Goal: Information Seeking & Learning: Learn about a topic

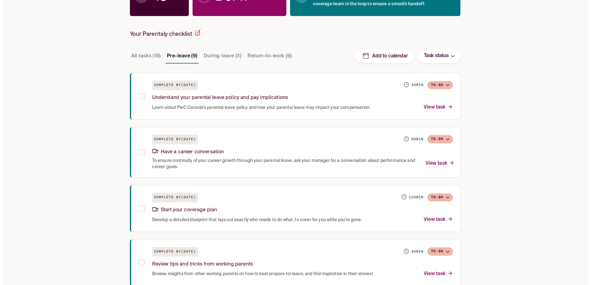
scroll to position [108, 0]
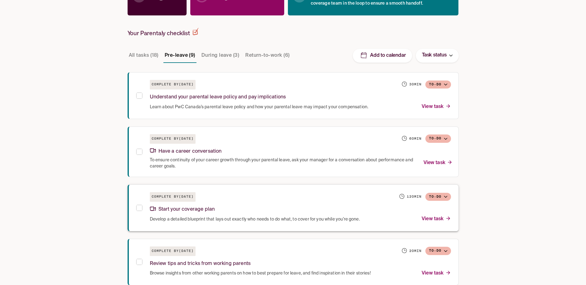
click at [177, 208] on p "Start your coverage plan" at bounding box center [182, 210] width 65 height 8
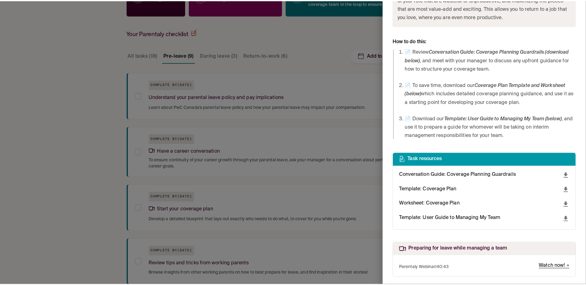
scroll to position [419, 0]
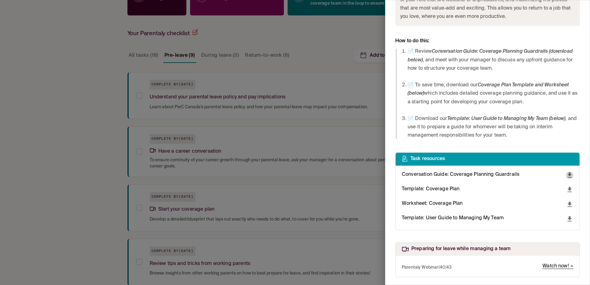
click at [568, 175] on icon "download" at bounding box center [570, 175] width 4 height 5
click at [569, 188] on span "Microsoft Word" at bounding box center [562, 190] width 35 height 8
click at [473, 237] on div at bounding box center [295, 142] width 590 height 285
click at [568, 190] on icon "download" at bounding box center [570, 189] width 4 height 5
click at [560, 202] on span "Microsoft Word" at bounding box center [562, 204] width 35 height 8
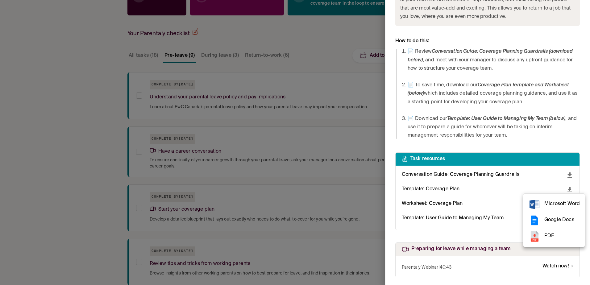
click at [487, 232] on div at bounding box center [295, 142] width 590 height 285
click at [568, 203] on icon "download" at bounding box center [570, 204] width 4 height 5
click at [548, 218] on span "Microsoft Excel" at bounding box center [561, 219] width 35 height 8
click at [453, 236] on div at bounding box center [295, 142] width 590 height 285
click at [568, 219] on icon "download" at bounding box center [570, 218] width 4 height 5
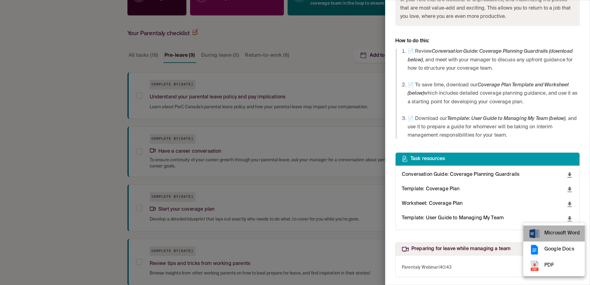
click at [564, 232] on span "Microsoft Word" at bounding box center [562, 233] width 35 height 8
click at [108, 150] on div at bounding box center [295, 142] width 590 height 285
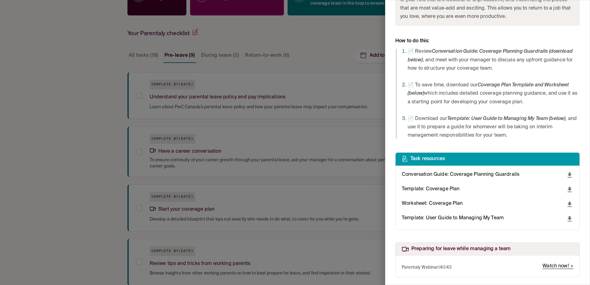
click at [92, 213] on div at bounding box center [295, 142] width 590 height 285
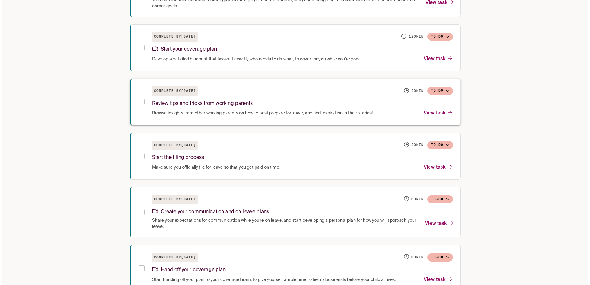
scroll to position [270, 0]
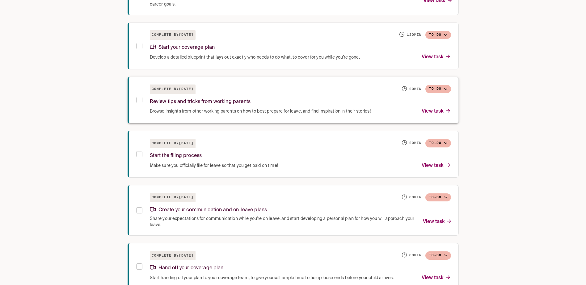
click at [251, 109] on p "Browse insights from other working parents on how to best prepare for leave, an…" at bounding box center [260, 111] width 221 height 8
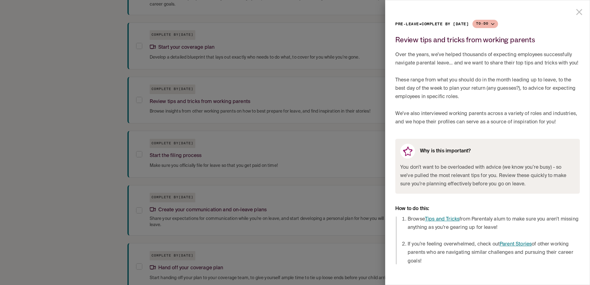
click at [444, 218] on link "Tips and Tricks" at bounding box center [442, 219] width 35 height 5
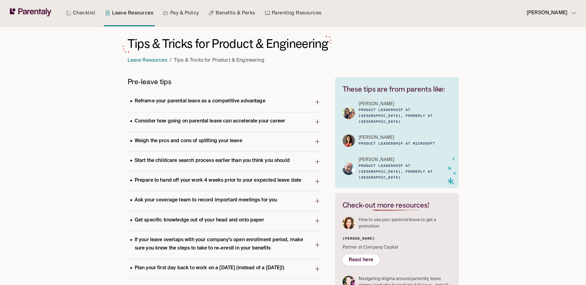
click at [216, 102] on p "Reframe your parental leave as a competitive advantage" at bounding box center [197, 101] width 140 height 8
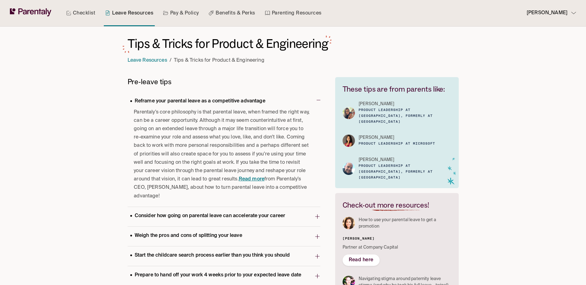
click at [216, 102] on p "Reframe your parental leave as a competitive advantage" at bounding box center [197, 101] width 140 height 8
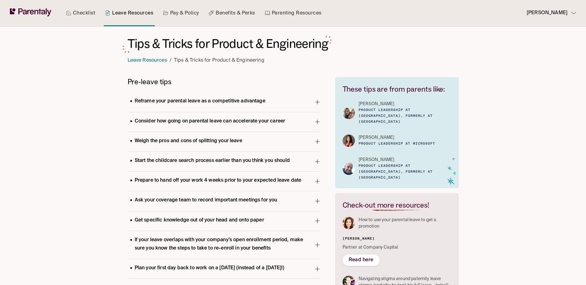
click at [219, 120] on p "Consider how going on parental leave can accelerate your career" at bounding box center [207, 121] width 160 height 8
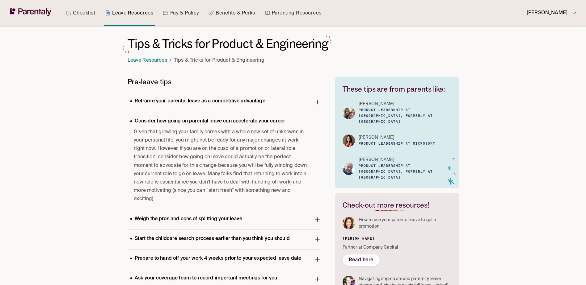
click at [219, 120] on p "Consider how going on parental leave can accelerate your career" at bounding box center [207, 121] width 160 height 8
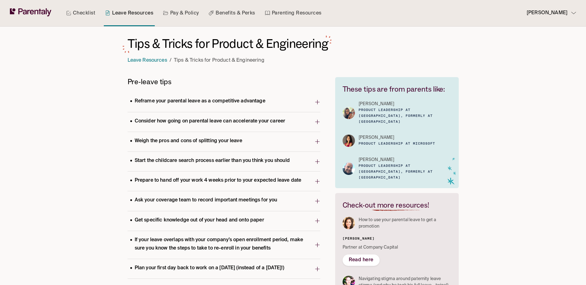
click at [226, 141] on p "Weigh the pros and cons of splitting your leave" at bounding box center [185, 141] width 117 height 8
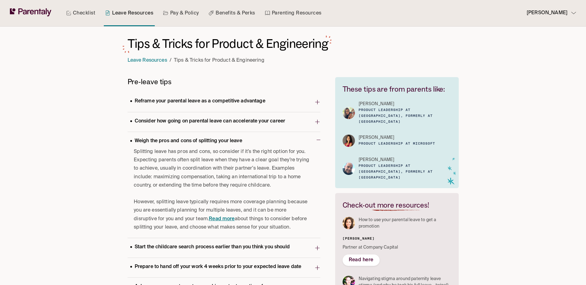
click at [226, 141] on p "Weigh the pros and cons of splitting your leave" at bounding box center [185, 141] width 117 height 8
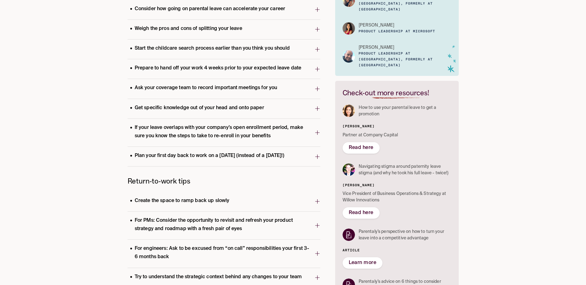
scroll to position [116, 0]
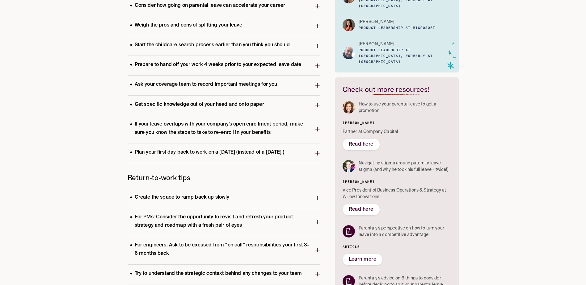
click at [227, 63] on p "Prepare to hand off your work 4 weeks prior to your expected leave date" at bounding box center [215, 65] width 176 height 8
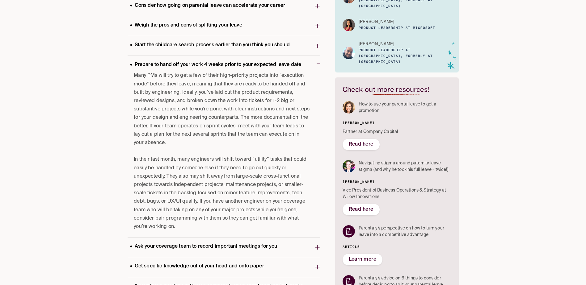
click at [227, 63] on p "Prepare to hand off your work 4 weeks prior to your expected leave date" at bounding box center [215, 65] width 176 height 8
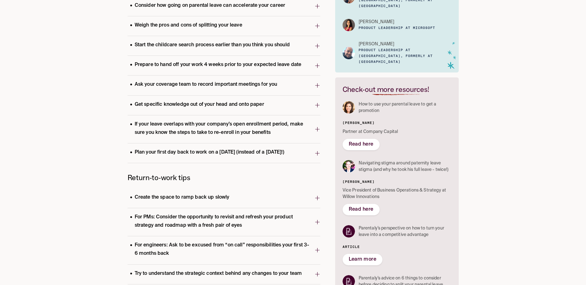
click at [234, 85] on p "Ask your coverage team to record important meetings for you" at bounding box center [203, 85] width 152 height 8
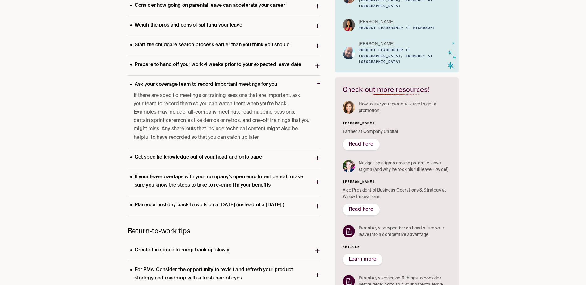
click at [234, 85] on p "Ask your coverage team to record important meetings for you" at bounding box center [203, 85] width 152 height 8
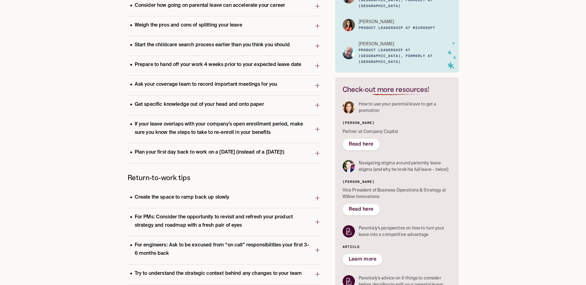
click at [248, 101] on p "Get specific knowledge out of your head and onto paper" at bounding box center [196, 105] width 139 height 8
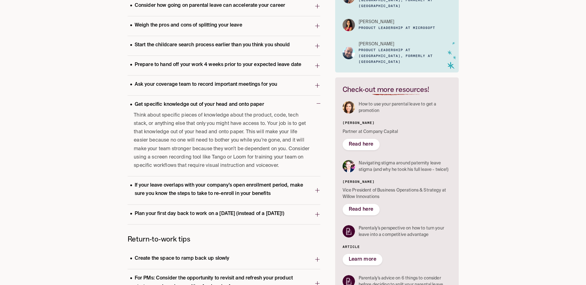
click at [277, 103] on span "Get specific knowledge out of your head and onto paper" at bounding box center [221, 105] width 189 height 12
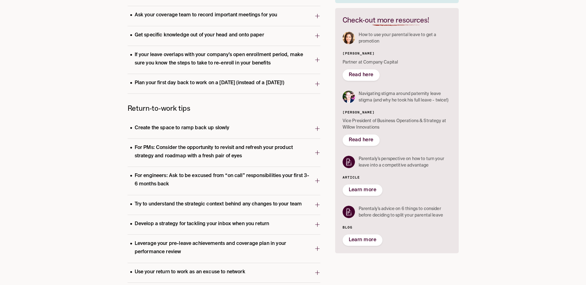
scroll to position [193, 0]
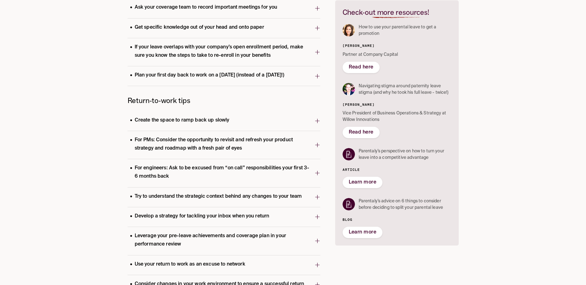
click at [244, 75] on p "Plan your first day back to work on a [DATE] (instead of a [DATE]!)" at bounding box center [206, 75] width 159 height 8
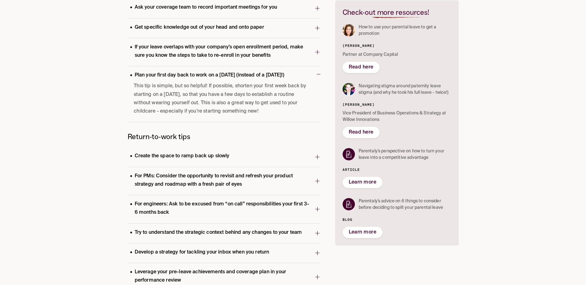
click at [244, 75] on p "Plan your first day back to work on a [DATE] (instead of a [DATE]!)" at bounding box center [206, 75] width 159 height 8
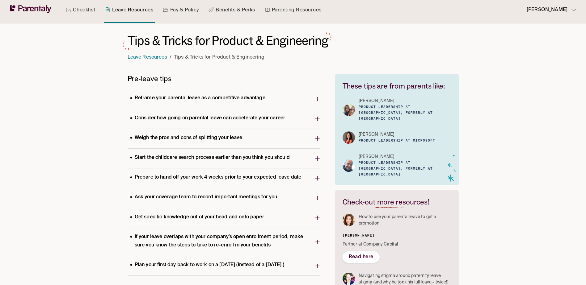
scroll to position [0, 0]
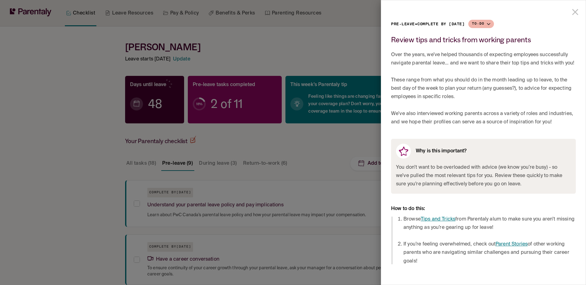
scroll to position [270, 0]
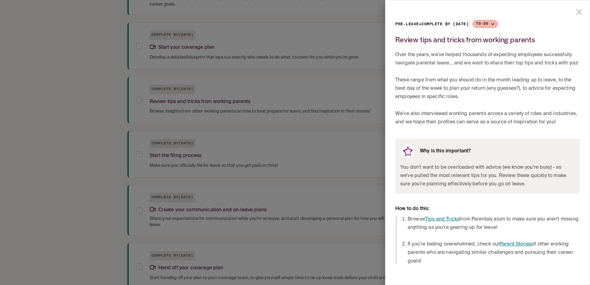
click at [76, 111] on div at bounding box center [295, 142] width 590 height 285
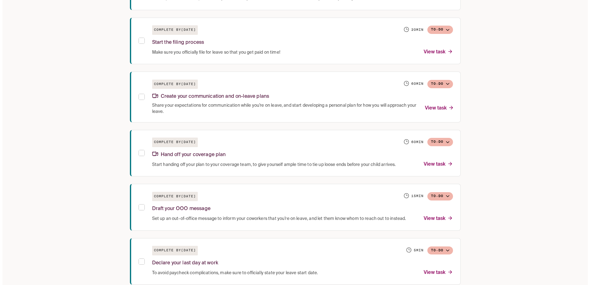
scroll to position [339, 0]
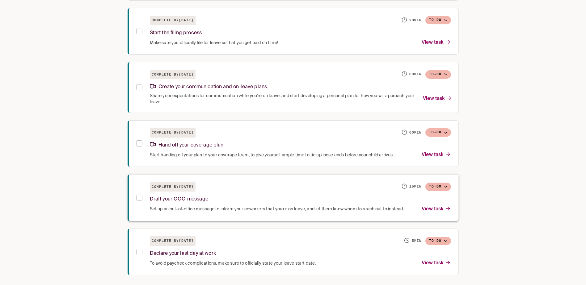
click at [179, 195] on div "Draft your OOO message" at bounding box center [300, 198] width 301 height 13
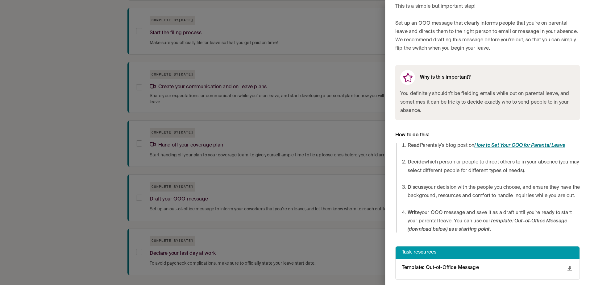
scroll to position [57, 0]
click at [527, 274] on div "Template: Out-of-Office Message" at bounding box center [488, 269] width 184 height 21
click at [432, 265] on p "Template: Out-of-Office Message" at bounding box center [440, 268] width 77 height 8
click at [566, 268] on icon "download" at bounding box center [569, 268] width 7 height 7
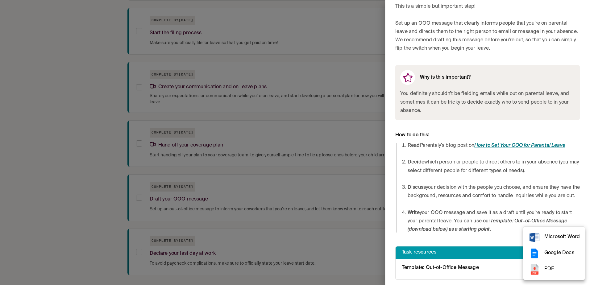
click at [547, 234] on span "Microsoft Word" at bounding box center [562, 237] width 35 height 8
click at [73, 158] on div at bounding box center [295, 142] width 590 height 285
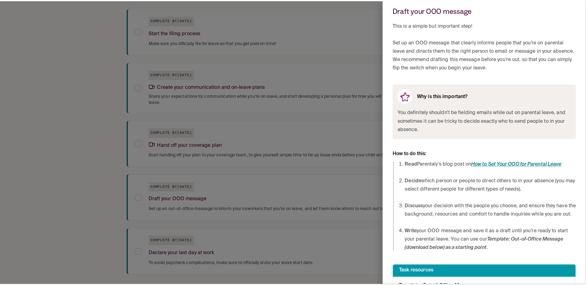
scroll to position [0, 0]
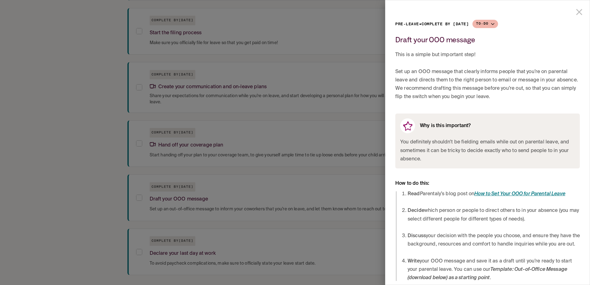
click at [102, 161] on div at bounding box center [295, 142] width 590 height 285
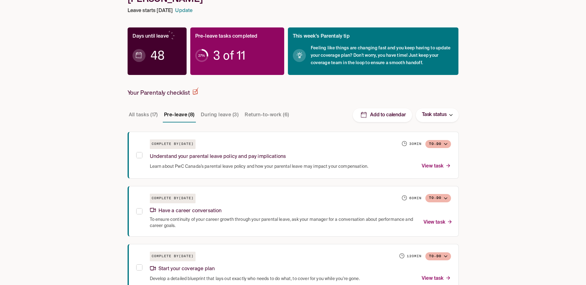
scroll to position [15, 0]
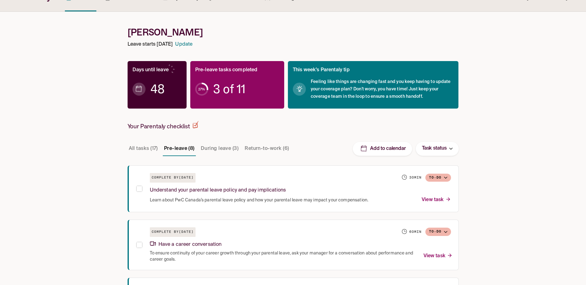
click at [192, 42] on link "Update" at bounding box center [183, 44] width 17 height 8
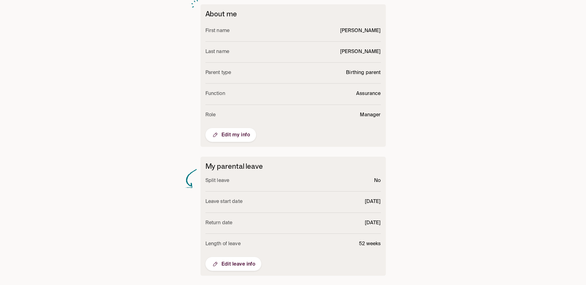
scroll to position [174, 0]
click at [238, 261] on span "Edit leave info" at bounding box center [233, 263] width 44 height 7
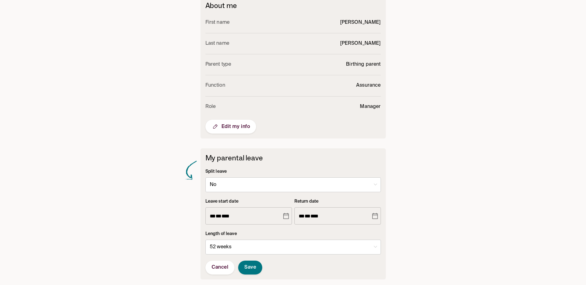
scroll to position [186, 0]
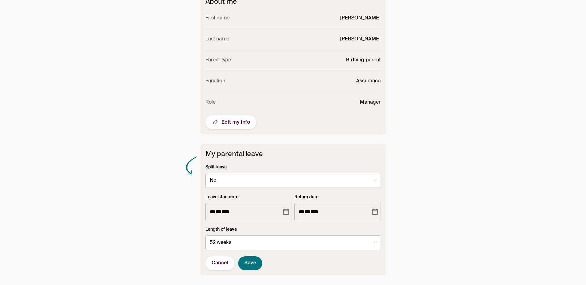
click at [287, 210] on icon "Choose date, selected date is Oct 14, 2025" at bounding box center [286, 212] width 6 height 6
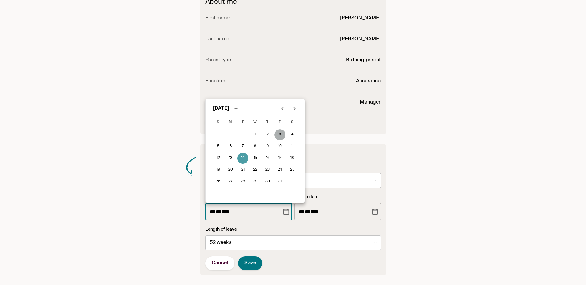
click at [277, 134] on button "3" at bounding box center [279, 134] width 11 height 11
type input "**********"
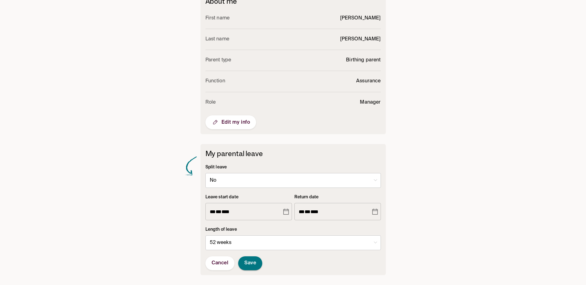
click at [249, 265] on span "Save" at bounding box center [250, 263] width 12 height 6
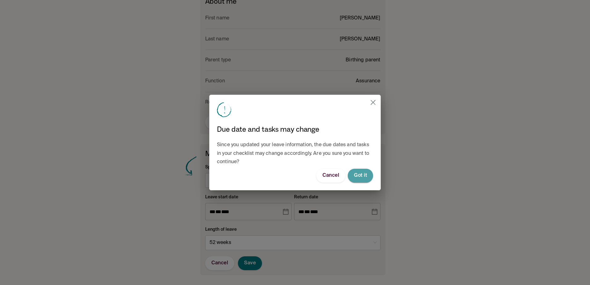
click at [363, 173] on span "Got it" at bounding box center [360, 176] width 13 height 6
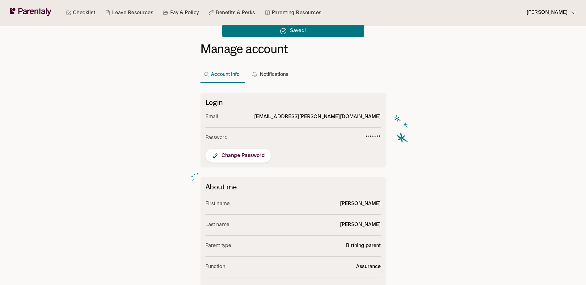
scroll to position [0, 0]
click at [81, 12] on link "Checklist" at bounding box center [80, 13] width 31 height 26
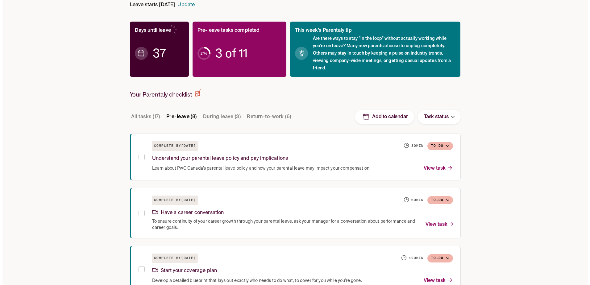
scroll to position [54, 0]
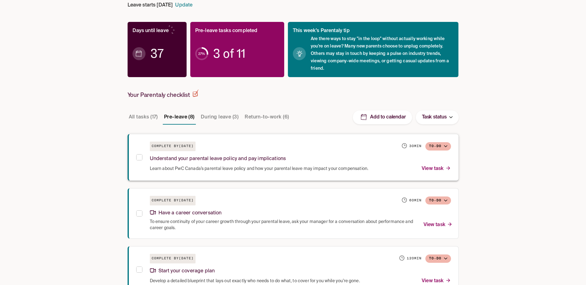
click at [225, 159] on p "Understand your parental leave policy and pay implications" at bounding box center [218, 159] width 136 height 8
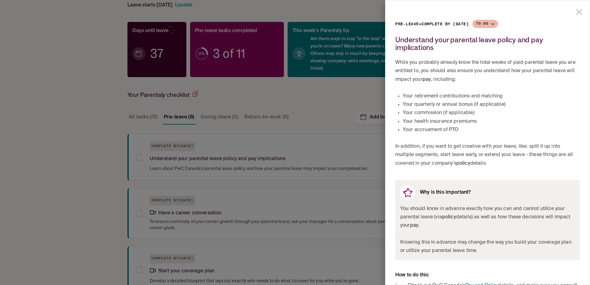
click at [576, 13] on icon "close drawer" at bounding box center [579, 12] width 10 height 10
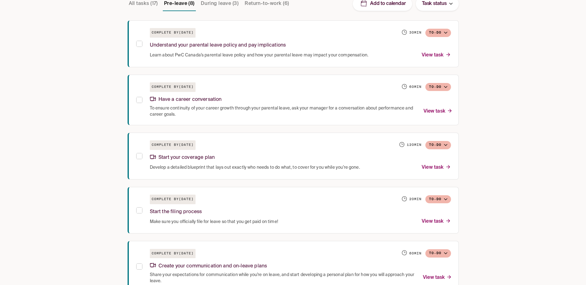
scroll to position [208, 0]
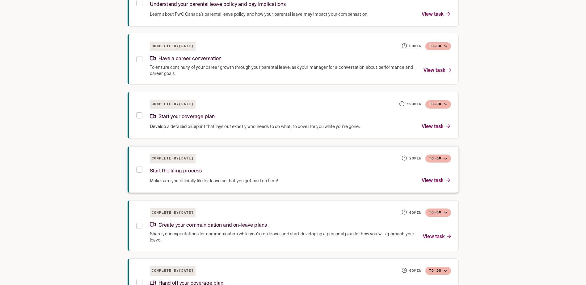
click at [172, 174] on p "Start the filing process" at bounding box center [176, 171] width 52 height 8
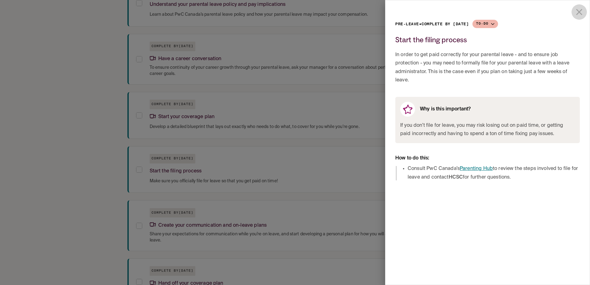
click at [582, 12] on icon "close drawer" at bounding box center [579, 12] width 10 height 10
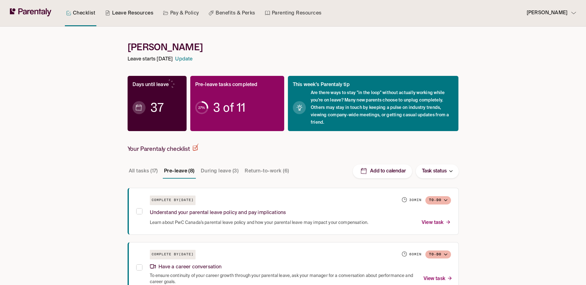
click at [135, 17] on link "Leave Resources" at bounding box center [129, 13] width 51 height 26
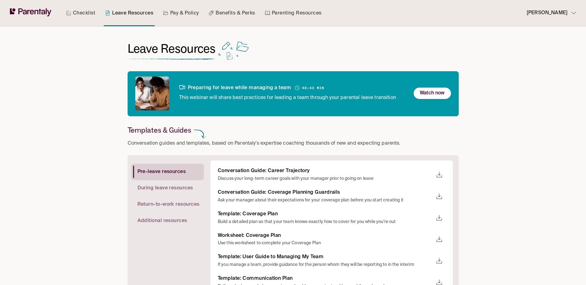
click at [186, 12] on link "Pay & Policy" at bounding box center [181, 13] width 38 height 26
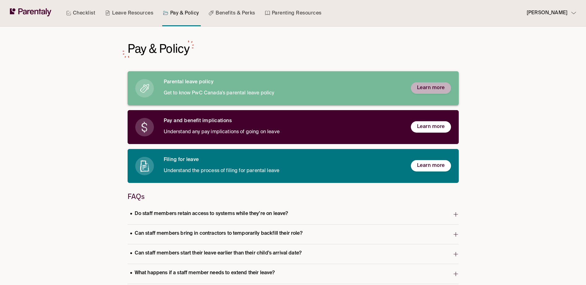
click at [432, 87] on span "Learn more" at bounding box center [431, 88] width 28 height 6
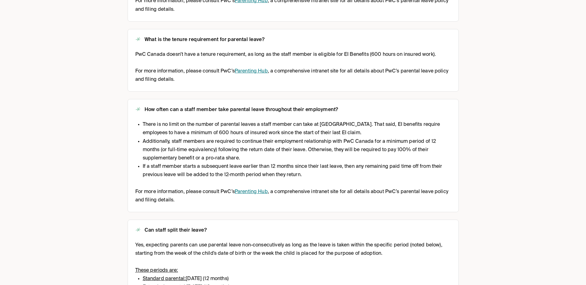
scroll to position [448, 0]
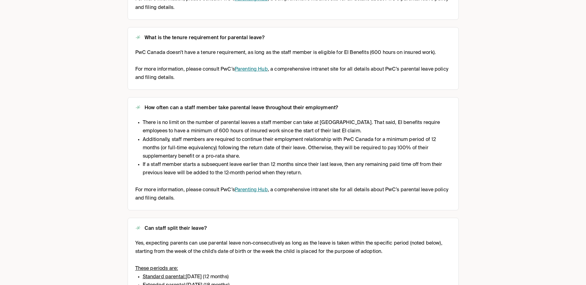
click at [66, 227] on div "Checklist Leave Resources Pay & Policy Benefits & Perks Parenting Resources [PE…" at bounding box center [293, 27] width 586 height 951
